Goal: Task Accomplishment & Management: Complete application form

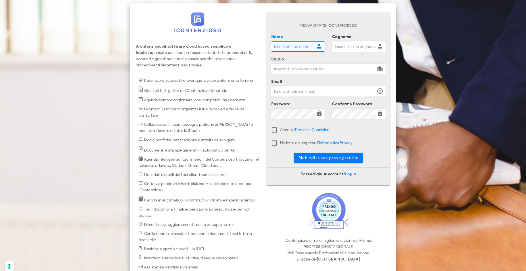
click at [279, 48] on input "Nome" at bounding box center [292, 47] width 43 height 10
type input "[PERSON_NAME]"
click at [337, 48] on input "Cognome" at bounding box center [353, 47] width 43 height 10
type input "SAVIOTTI"
click at [309, 70] on input "Studio" at bounding box center [323, 69] width 104 height 10
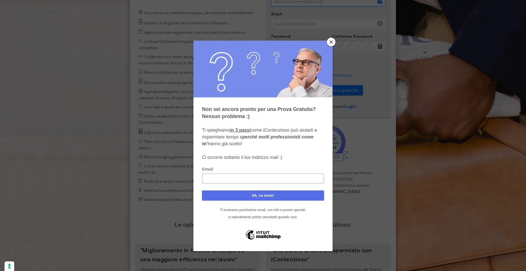
click at [330, 40] on button "Close" at bounding box center [331, 42] width 9 height 9
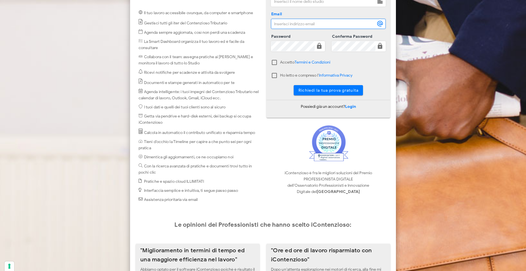
click at [298, 24] on input "Email" at bounding box center [323, 24] width 104 height 10
type input "[EMAIL_ADDRESS][DOMAIN_NAME]"
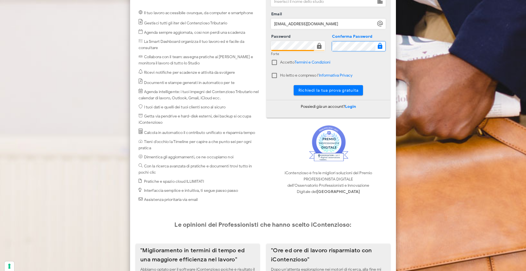
click at [292, 70] on div at bounding box center [328, 70] width 115 height 4
click at [273, 62] on div at bounding box center [274, 63] width 10 height 10
checkbox input "true"
click at [274, 74] on div at bounding box center [274, 76] width 10 height 10
checkbox input "true"
